Goal: Find contact information: Find contact information

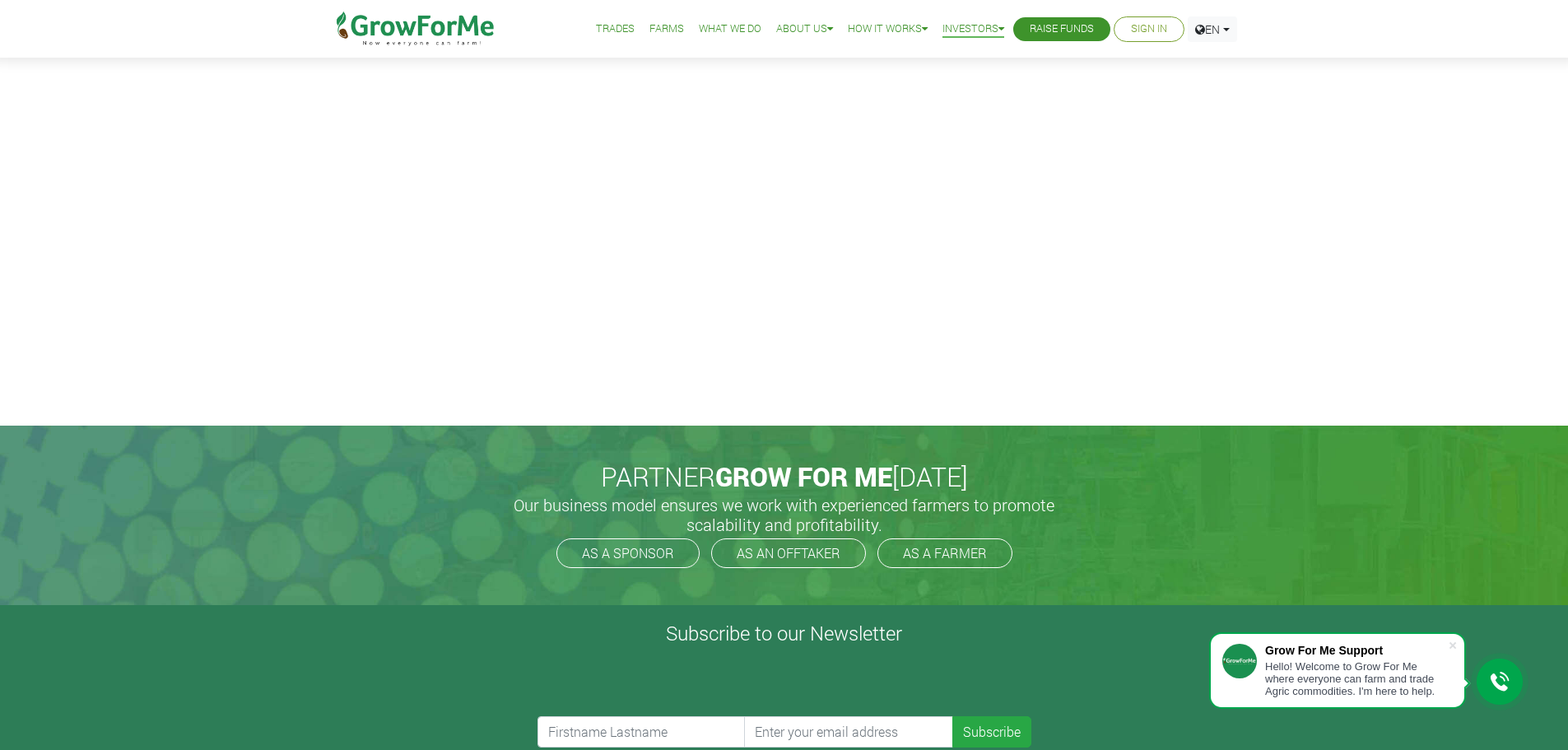
scroll to position [733, 0]
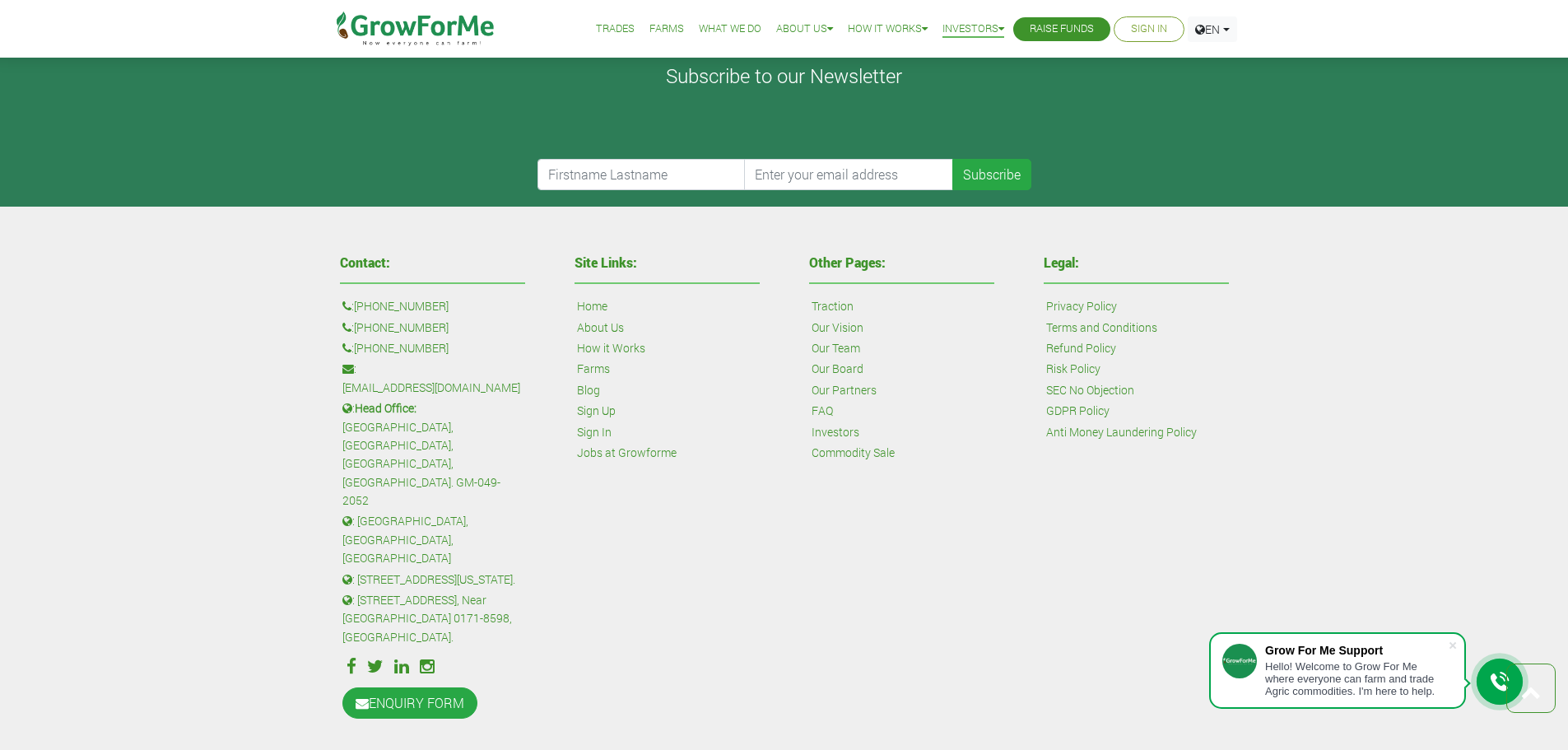
drag, startPoint x: 465, startPoint y: 348, endPoint x: 365, endPoint y: 347, distance: 100.0
click at [365, 347] on p ": [PHONE_NUMBER]" at bounding box center [432, 348] width 180 height 18
copy link "233 24 243 6884"
drag, startPoint x: 490, startPoint y: 373, endPoint x: 364, endPoint y: 372, distance: 126.0
click at [364, 372] on p ": [EMAIL_ADDRESS][DOMAIN_NAME]" at bounding box center [432, 378] width 180 height 37
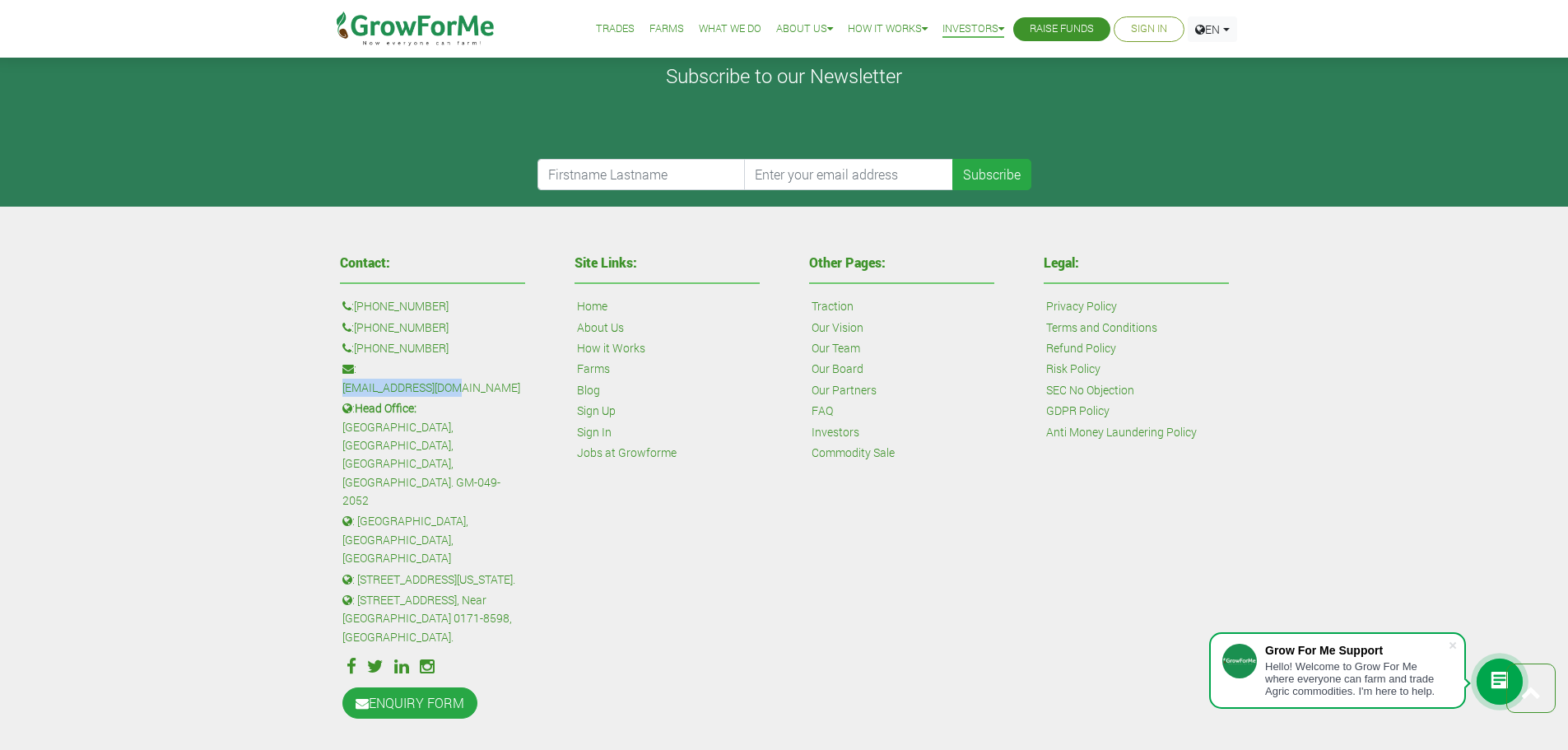
copy link "[EMAIL_ADDRESS][DOMAIN_NAME]"
drag, startPoint x: 493, startPoint y: 407, endPoint x: 426, endPoint y: 395, distance: 68.1
click at [426, 399] on p ": Head Office: [GEOGRAPHIC_DATA], [GEOGRAPHIC_DATA], [GEOGRAPHIC_DATA]. GM-049-…" at bounding box center [432, 454] width 180 height 110
copy p "[GEOGRAPHIC_DATA], [GEOGRAPHIC_DATA], [GEOGRAPHIC_DATA], [GEOGRAPHIC_DATA]."
